Goal: Task Accomplishment & Management: Manage account settings

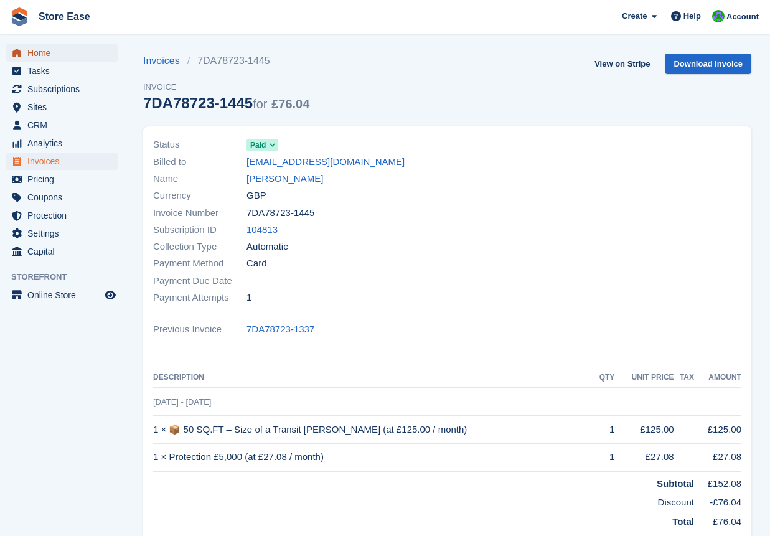
click at [47, 56] on span "Home" at bounding box center [64, 52] width 75 height 17
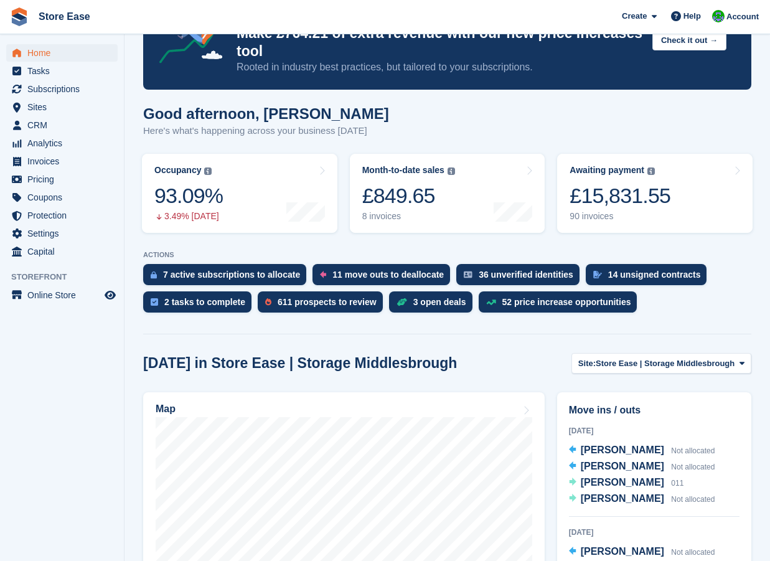
scroll to position [125, 0]
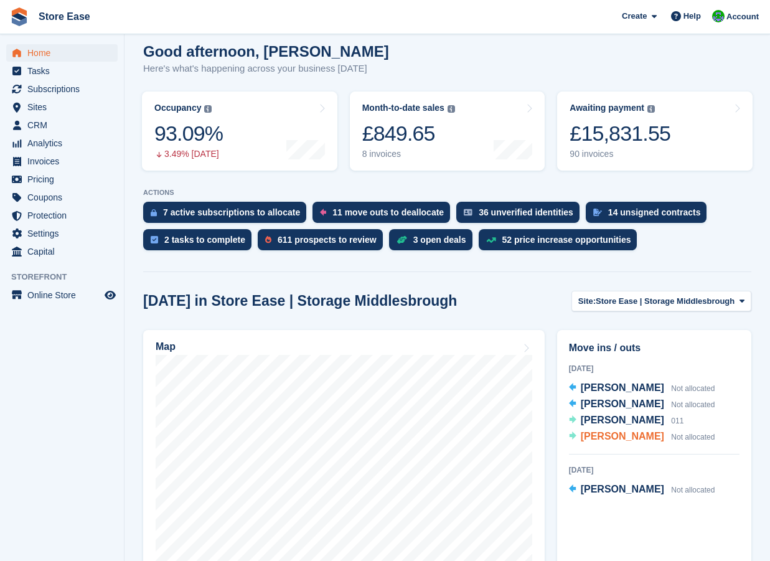
click at [616, 436] on span "[PERSON_NAME]" at bounding box center [622, 436] width 83 height 11
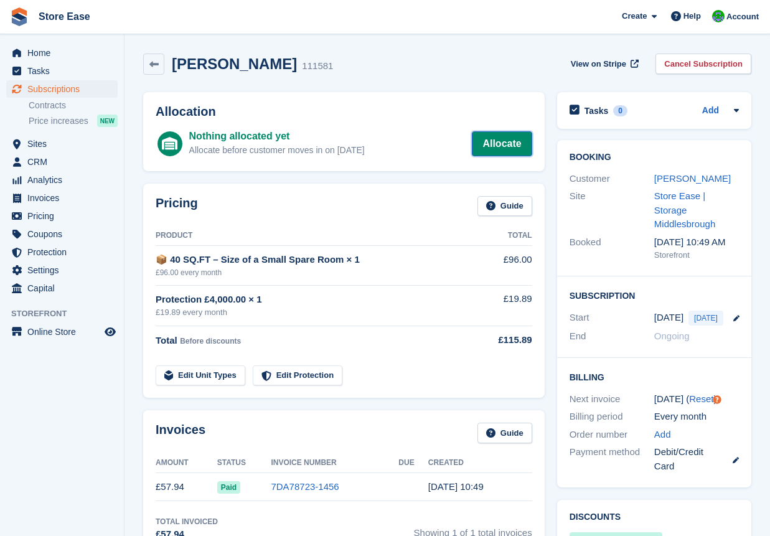
click at [493, 153] on link "Allocate" at bounding box center [502, 143] width 60 height 25
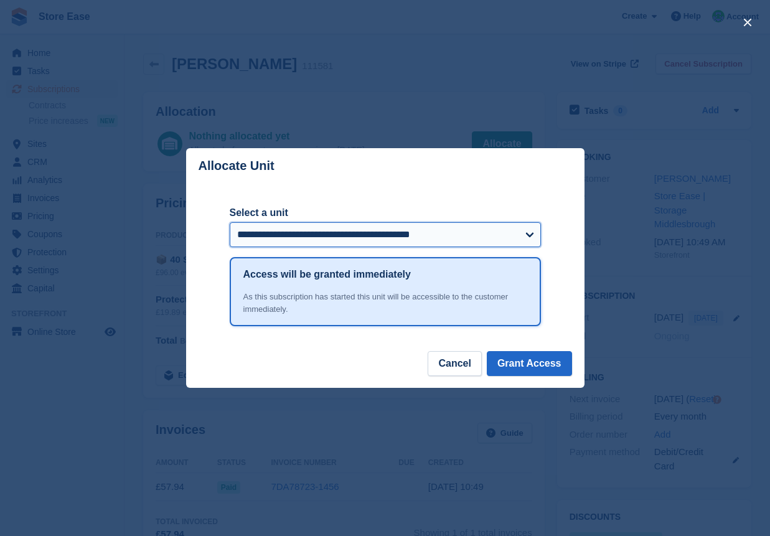
click at [430, 232] on select "**********" at bounding box center [385, 234] width 311 height 25
select select "*****"
click at [230, 223] on select "**********" at bounding box center [385, 234] width 311 height 25
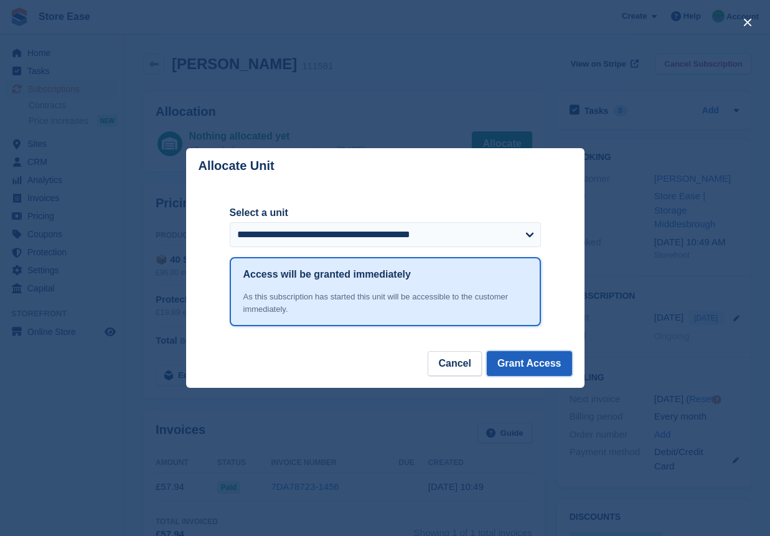
click at [533, 369] on button "Grant Access" at bounding box center [529, 363] width 85 height 25
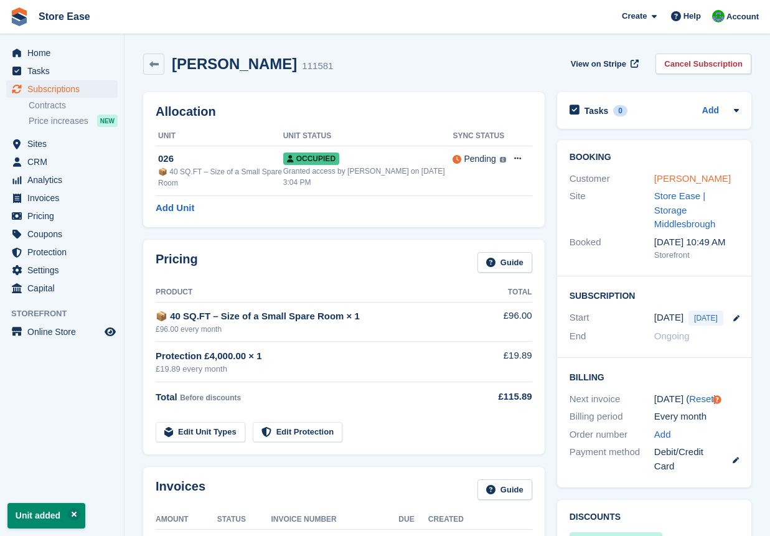
click at [684, 176] on link "[PERSON_NAME]" at bounding box center [692, 178] width 77 height 11
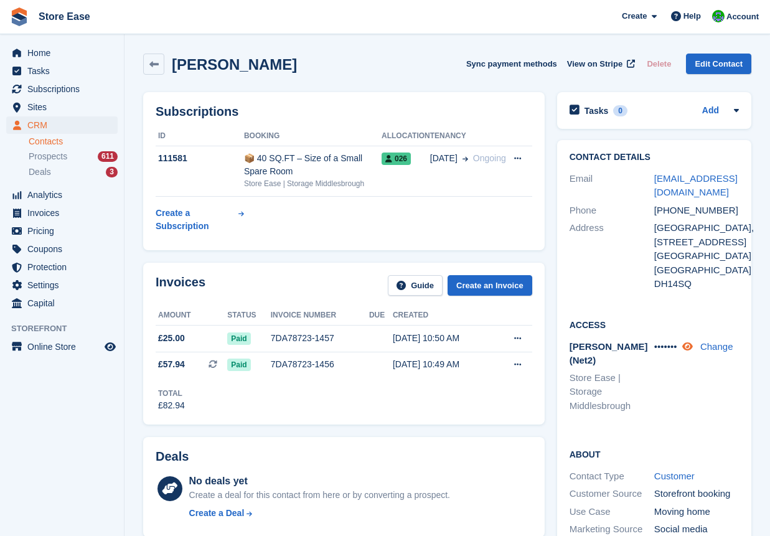
click at [693, 347] on icon at bounding box center [687, 346] width 11 height 9
click at [57, 92] on span "Subscriptions" at bounding box center [64, 88] width 75 height 17
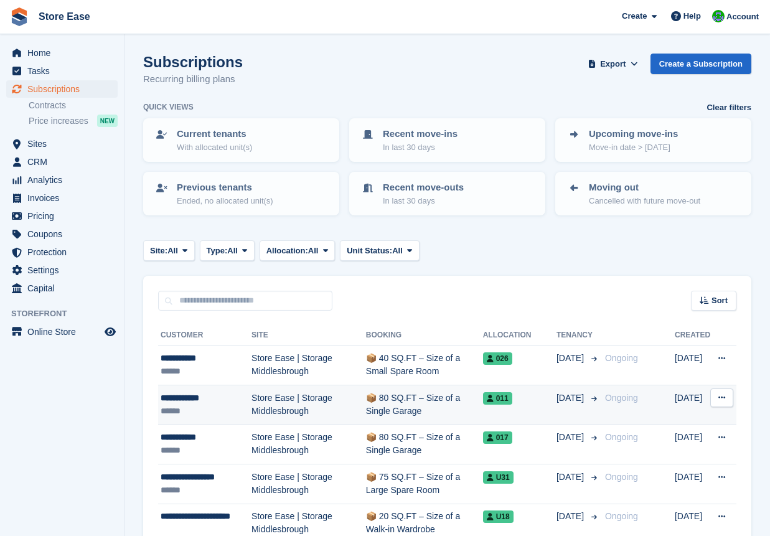
click at [191, 397] on div "**********" at bounding box center [206, 398] width 91 height 13
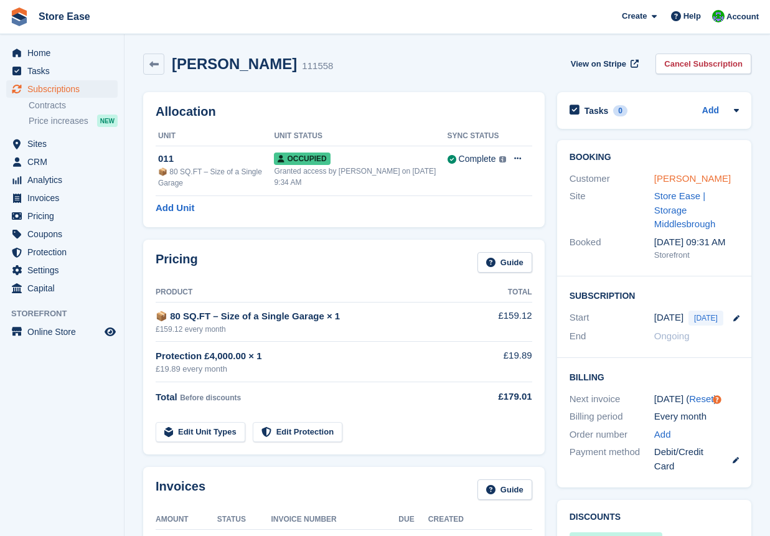
click at [677, 179] on link "Lee Bradford" at bounding box center [692, 178] width 77 height 11
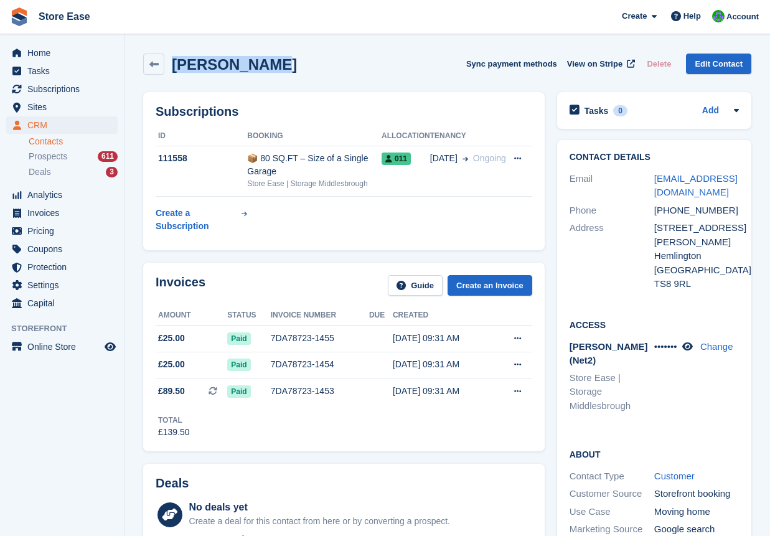
drag, startPoint x: 286, startPoint y: 64, endPoint x: 172, endPoint y: 69, distance: 114.7
click at [172, 69] on div "Lee Bradford Sync payment methods View on Stripe Delete Edit Contact" at bounding box center [447, 64] width 608 height 21
drag, startPoint x: 172, startPoint y: 69, endPoint x: 195, endPoint y: 83, distance: 27.3
click at [195, 83] on div "Lee Bradford Sync payment methods View on Stripe Delete Edit Contact" at bounding box center [447, 66] width 621 height 39
drag, startPoint x: 172, startPoint y: 67, endPoint x: 256, endPoint y: 63, distance: 84.1
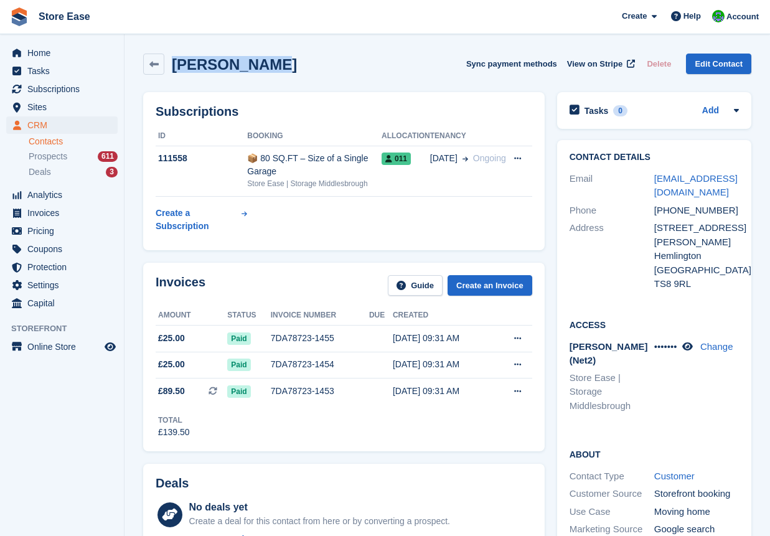
click at [256, 63] on h2 "Lee Bradford" at bounding box center [234, 64] width 125 height 17
drag, startPoint x: 256, startPoint y: 63, endPoint x: 247, endPoint y: 65, distance: 10.3
copy h2 "Lee Bradford"
drag, startPoint x: 670, startPoint y: 211, endPoint x: 720, endPoint y: 207, distance: 49.9
click at [720, 207] on div "+447786261778" at bounding box center [696, 211] width 85 height 14
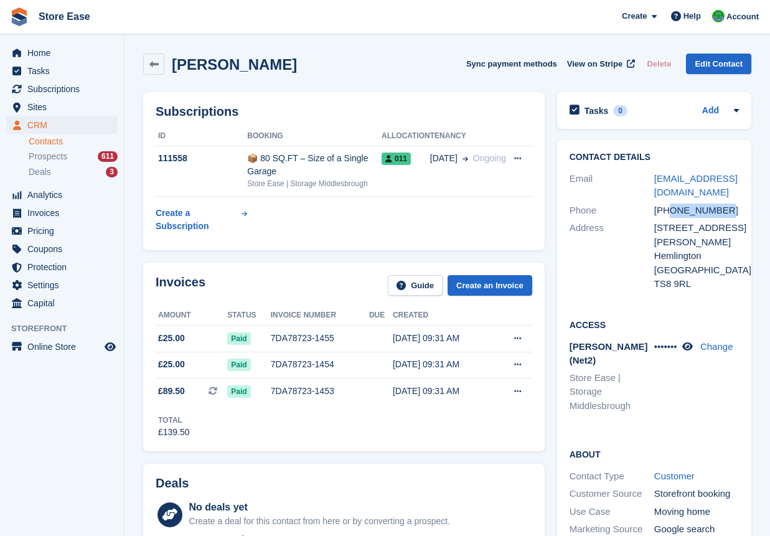
drag, startPoint x: 720, startPoint y: 207, endPoint x: 705, endPoint y: 209, distance: 15.1
copy div "7786261778"
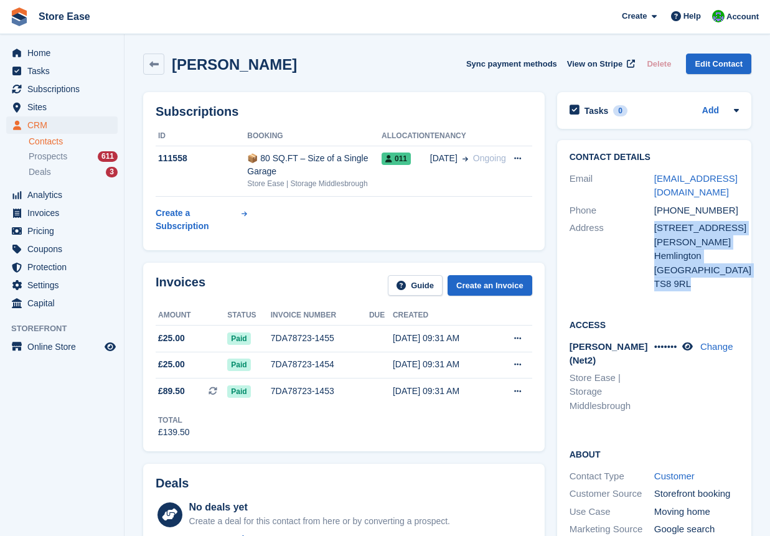
drag, startPoint x: 657, startPoint y: 229, endPoint x: 688, endPoint y: 264, distance: 46.3
click at [688, 264] on div "Address 19 Carson Place Hemlington United Kingdom TS8 9RL" at bounding box center [654, 256] width 169 height 74
drag, startPoint x: 688, startPoint y: 264, endPoint x: 674, endPoint y: 243, distance: 24.7
copy div "19 Carson Place Hemlington United Kingdom TS8 9RL"
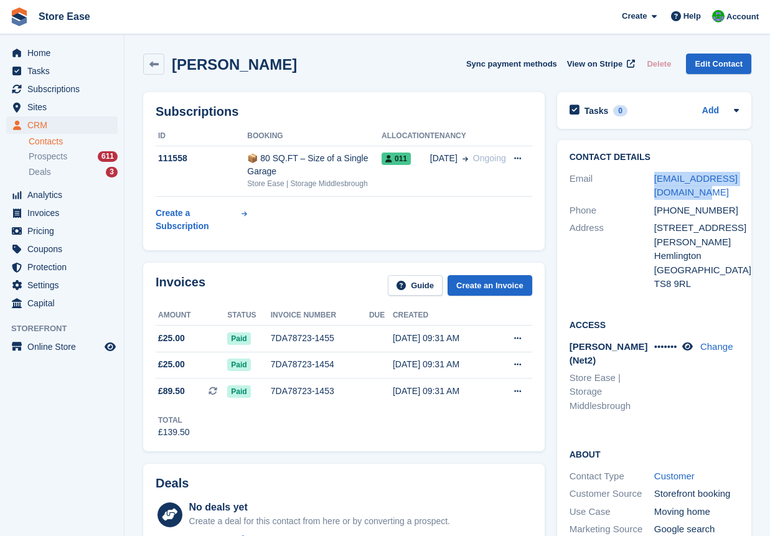
drag, startPoint x: 641, startPoint y: 176, endPoint x: 697, endPoint y: 190, distance: 57.7
click at [697, 190] on div "Email lbradford30@hotmail.co.uk" at bounding box center [654, 186] width 169 height 32
drag, startPoint x: 697, startPoint y: 190, endPoint x: 689, endPoint y: 180, distance: 12.8
copy div "lbradford30@hotmail.co.uk"
